Goal: Task Accomplishment & Management: Manage account settings

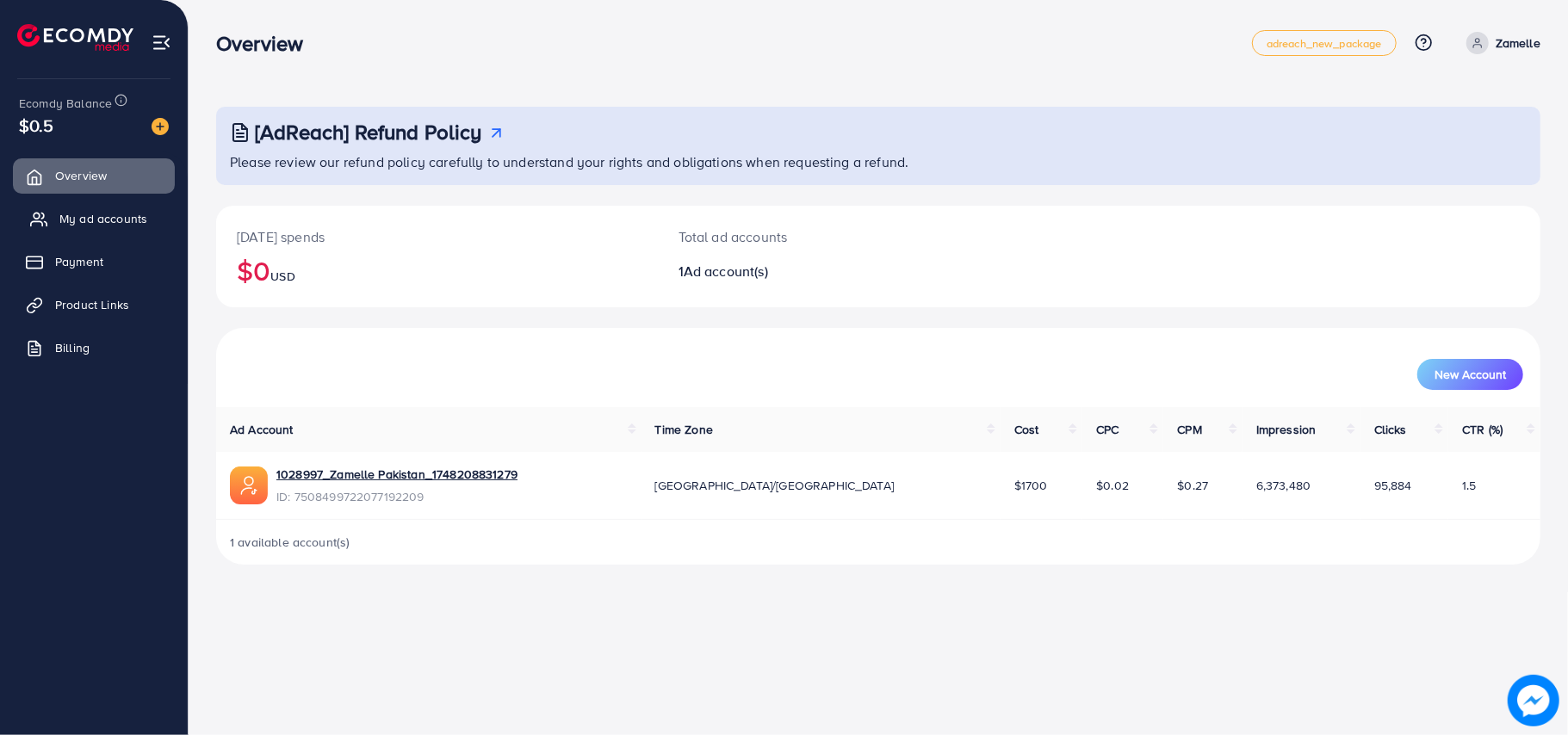
click at [124, 212] on span "My ad accounts" at bounding box center [104, 219] width 88 height 18
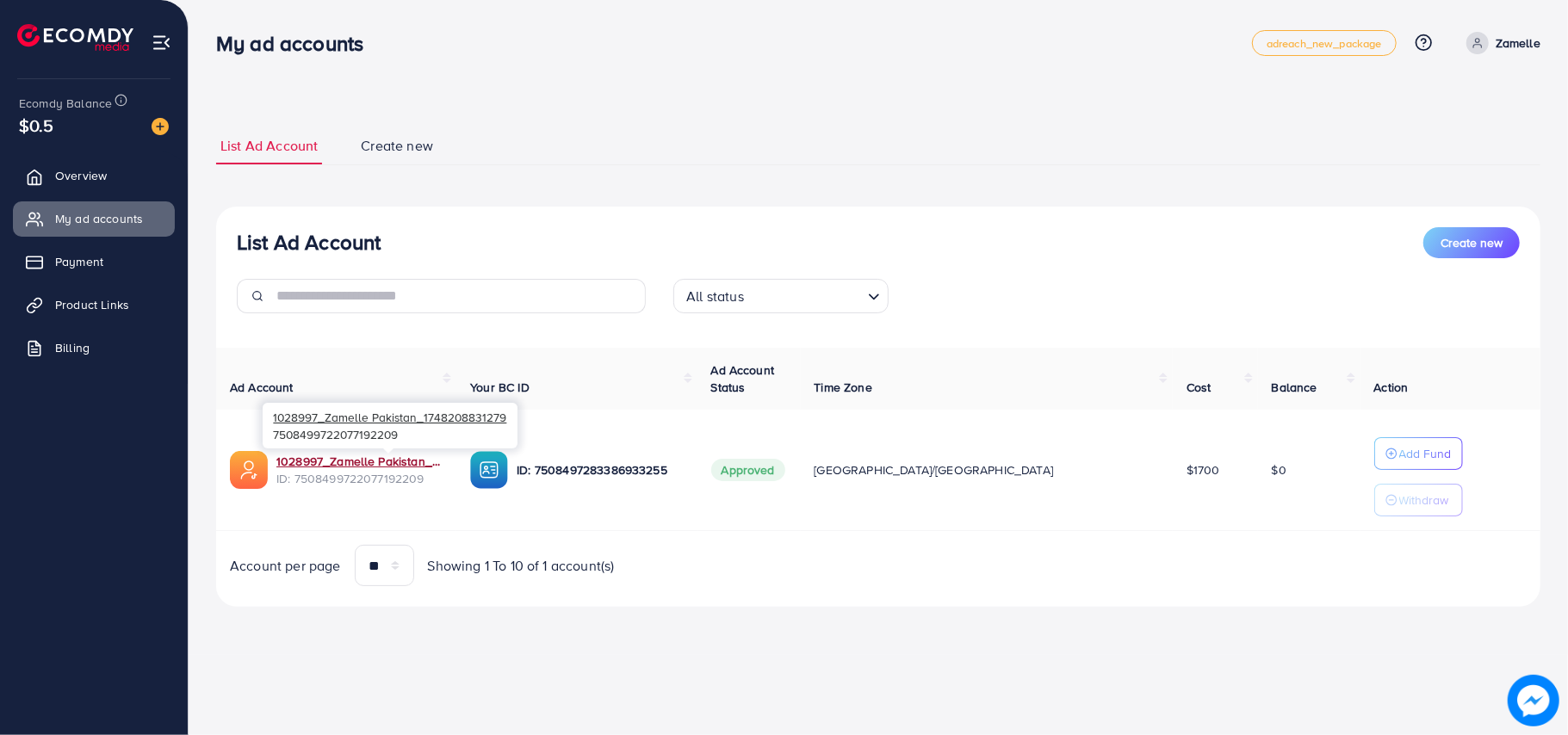
click at [370, 452] on body "My ad accounts adreach_new_package Help Center Contact Support Plans and Pricin…" at bounding box center [784, 367] width 1568 height 735
click at [376, 462] on link "1028997_Zamelle Pakistan_1748208831279" at bounding box center [359, 462] width 166 height 18
click at [387, 459] on link "1028997_Zamelle Pakistan_1748208831279" at bounding box center [359, 462] width 166 height 18
